Goal: Transaction & Acquisition: Purchase product/service

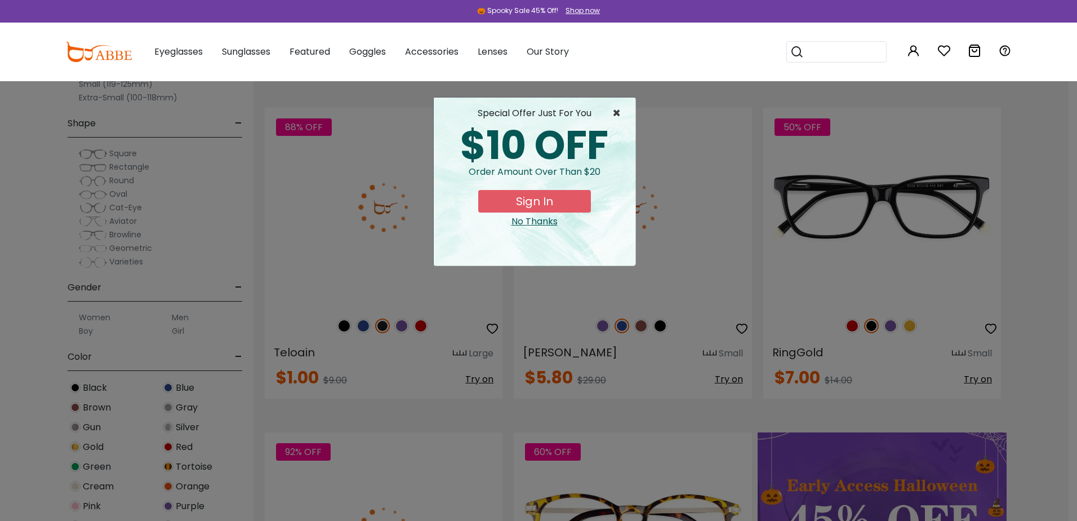
click at [614, 112] on span "×" at bounding box center [619, 113] width 14 height 14
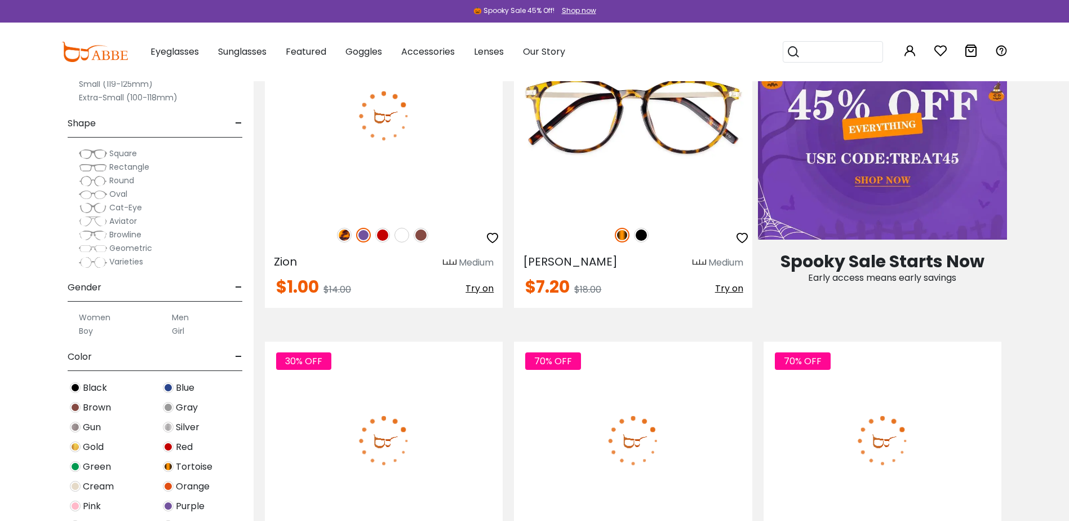
scroll to position [845, 0]
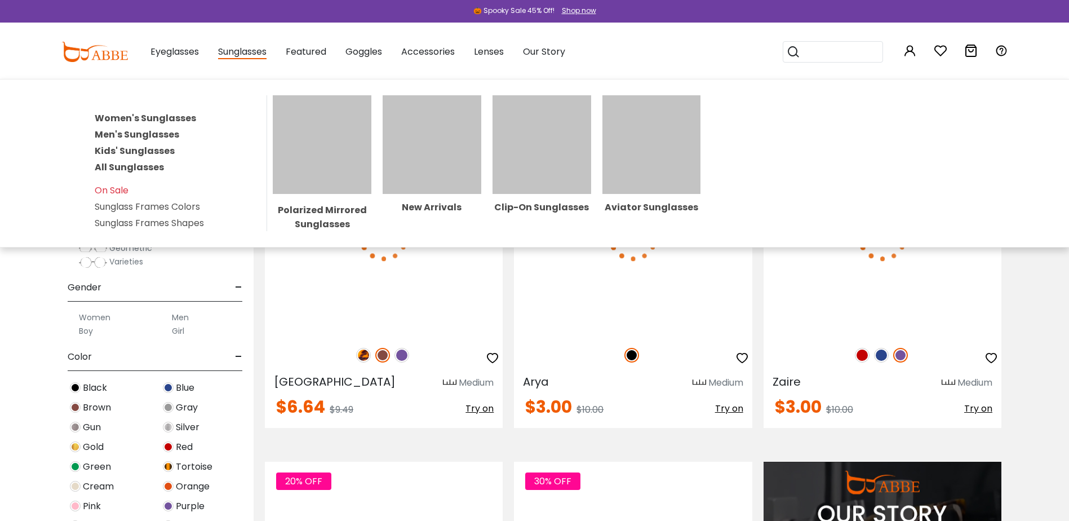
click at [243, 48] on span "Sunglasses" at bounding box center [242, 52] width 48 height 14
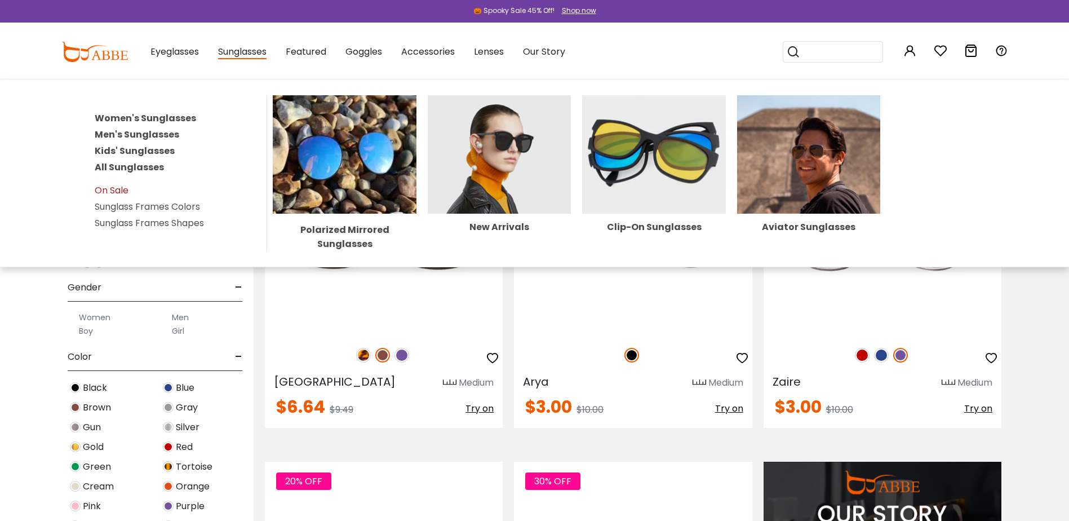
click at [118, 190] on link "On Sale" at bounding box center [112, 190] width 34 height 13
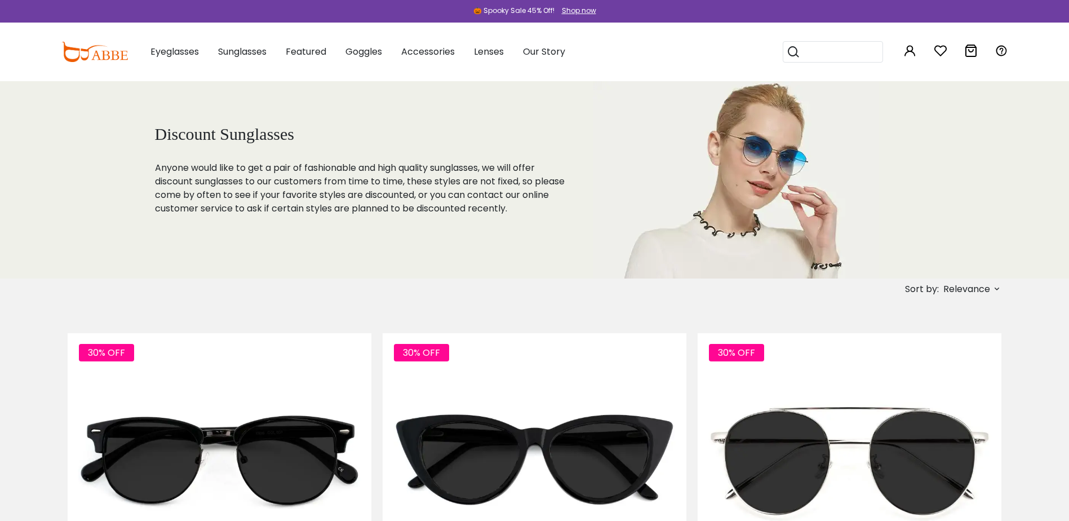
click at [972, 291] on span "Relevance" at bounding box center [966, 289] width 47 height 20
click at [965, 361] on label "Prices Low To High" at bounding box center [954, 362] width 81 height 14
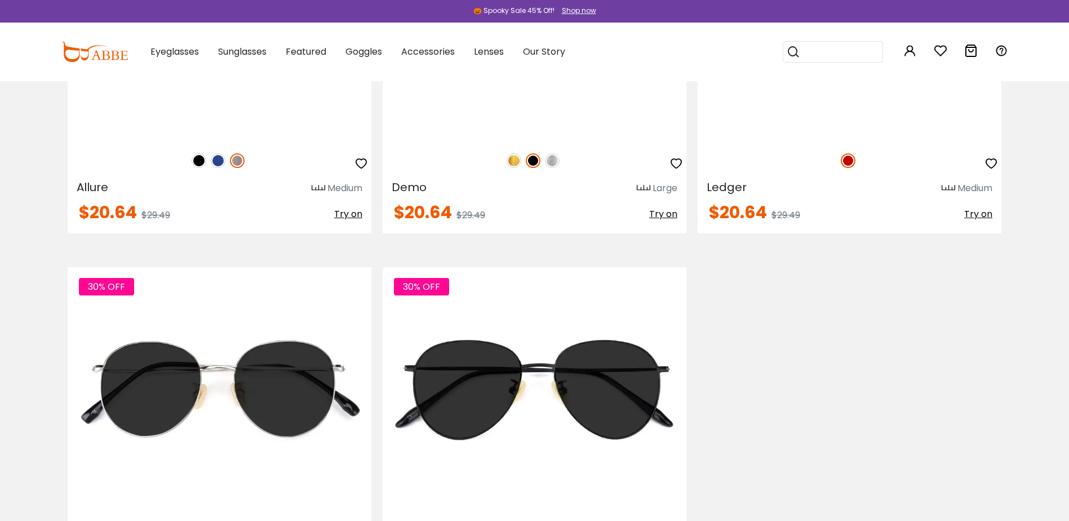
scroll to position [2141, 0]
